Goal: Information Seeking & Learning: Find specific page/section

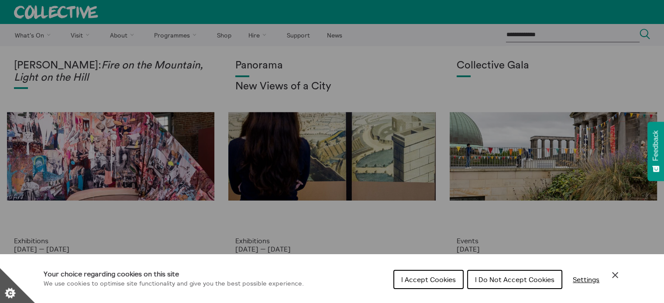
click at [503, 284] on button "I Do Not Accept Cookies" at bounding box center [514, 279] width 95 height 19
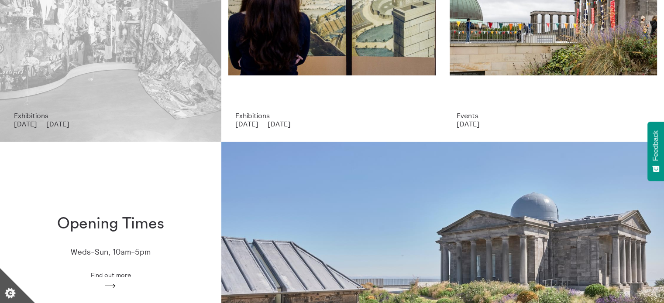
scroll to position [126, 0]
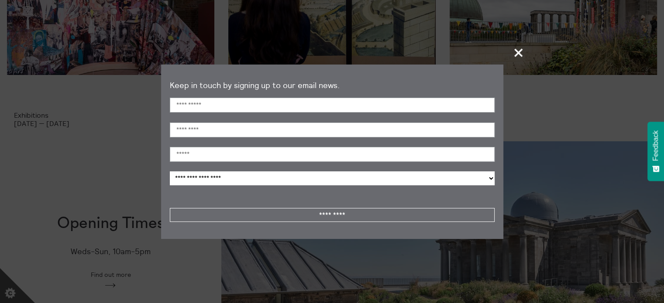
click at [523, 49] on span "+" at bounding box center [519, 53] width 26 height 26
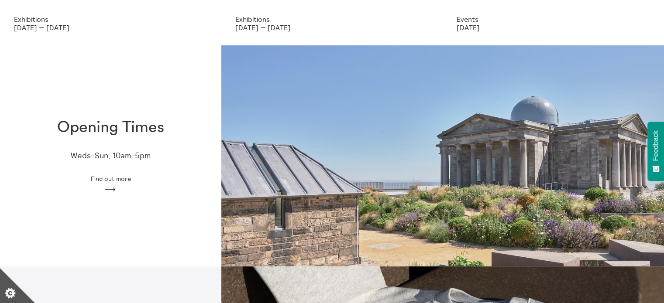
scroll to position [221, 0]
click at [112, 179] on span "Find out more" at bounding box center [110, 179] width 40 height 7
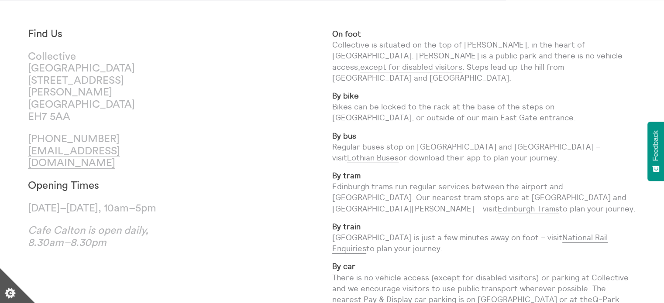
scroll to position [48, 0]
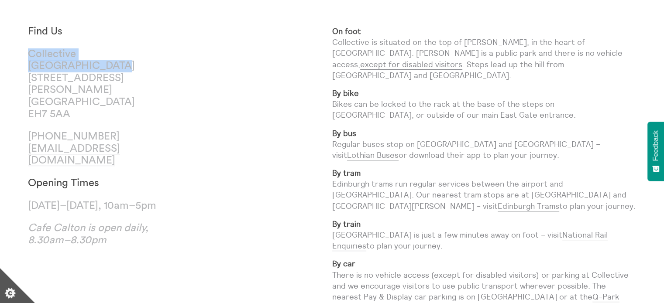
drag, startPoint x: 28, startPoint y: 54, endPoint x: 106, endPoint y: 70, distance: 79.7
click at [106, 70] on p "[GEOGRAPHIC_DATA] [STREET_ADDRESS][PERSON_NAME]" at bounding box center [104, 84] width 152 height 72
copy p "[GEOGRAPHIC_DATA]"
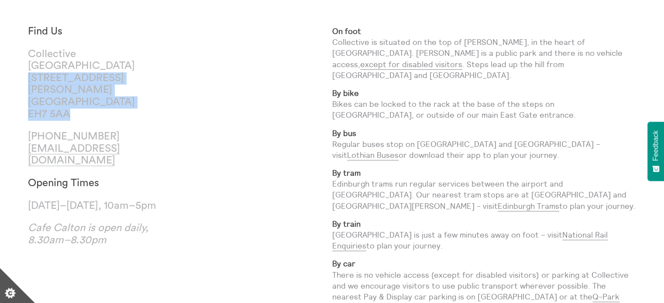
drag, startPoint x: 30, startPoint y: 76, endPoint x: 72, endPoint y: 106, distance: 52.3
click at [72, 106] on p "[GEOGRAPHIC_DATA] [STREET_ADDRESS][PERSON_NAME]" at bounding box center [104, 84] width 152 height 72
copy p "38 Calton Hill Edinburgh EH7 5AA"
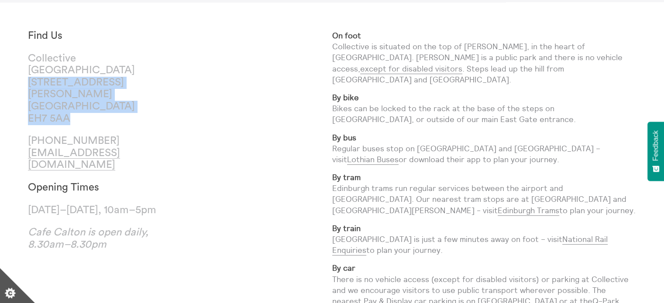
scroll to position [43, 0]
drag, startPoint x: 29, startPoint y: 185, endPoint x: 52, endPoint y: 198, distance: 27.4
click at [52, 205] on p "Wednesday–Sunday, 10am–5pm" at bounding box center [104, 211] width 152 height 12
copy p "Wednesday–Sunday, 10am–5pm"
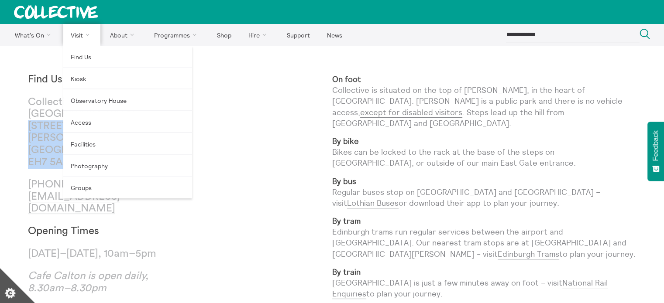
click at [83, 33] on link "Visit" at bounding box center [82, 35] width 38 height 22
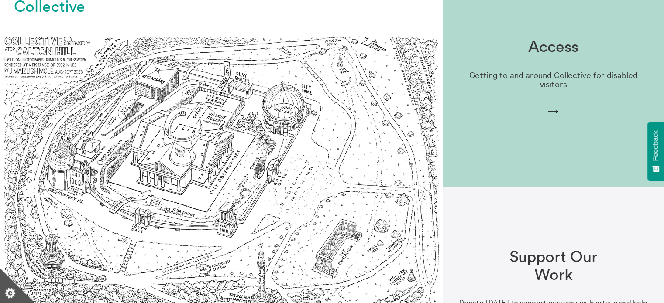
scroll to position [677, 0]
click at [569, 70] on div "Access Getting to and around Collective for disabled visitors Arrow" at bounding box center [552, 77] width 221 height 105
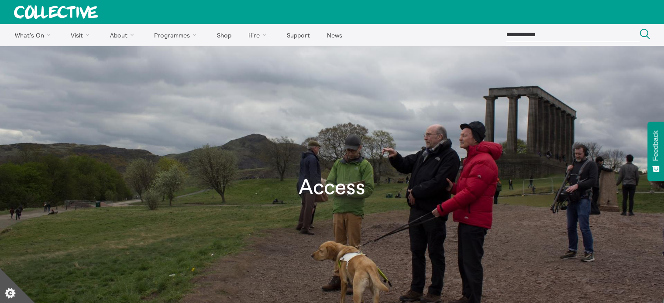
click at [75, 10] on icon at bounding box center [56, 12] width 84 height 14
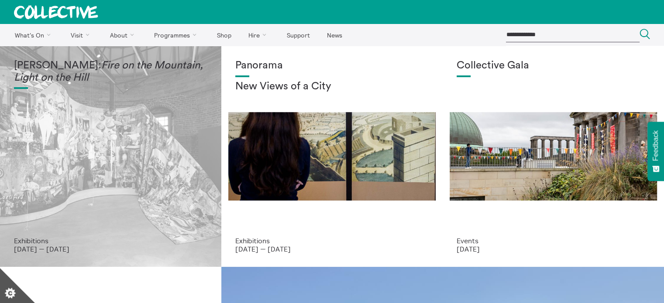
click at [81, 246] on p "[DATE] — [DATE]" at bounding box center [110, 249] width 193 height 8
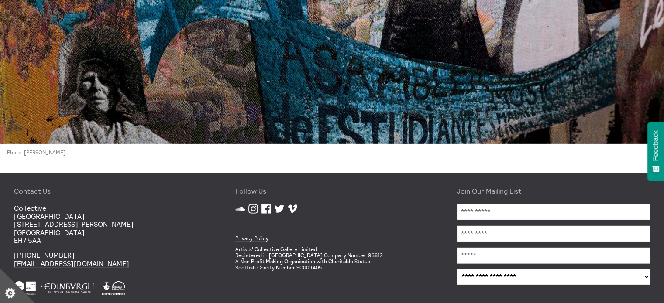
scroll to position [2683, 0]
